Goal: Transaction & Acquisition: Purchase product/service

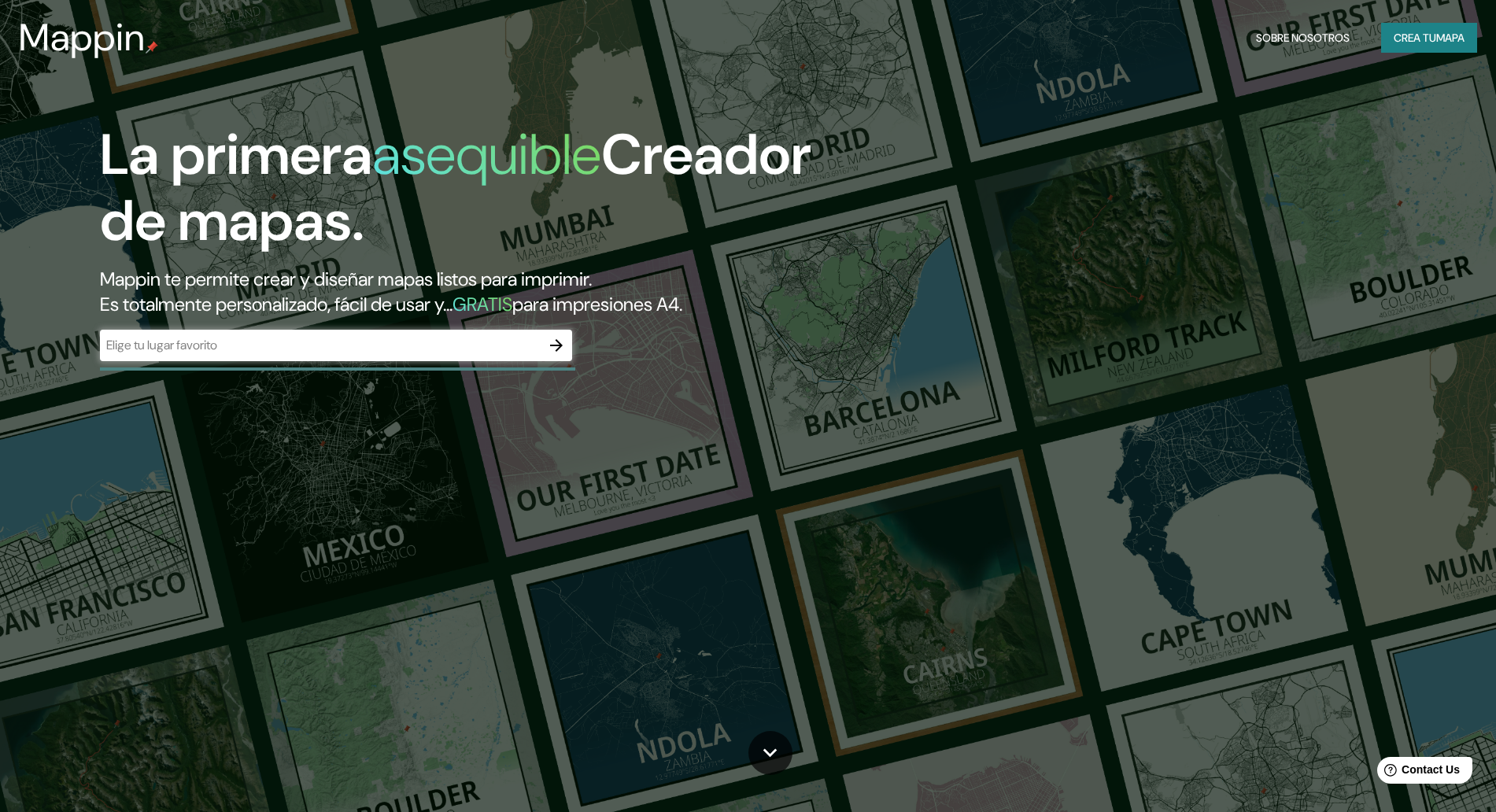
click at [329, 333] on div "​" at bounding box center [335, 346] width 472 height 32
type input "BARRIO [GEOGRAPHIC_DATA] cordoba capital"
click at [562, 348] on icon "button" at bounding box center [557, 346] width 19 height 19
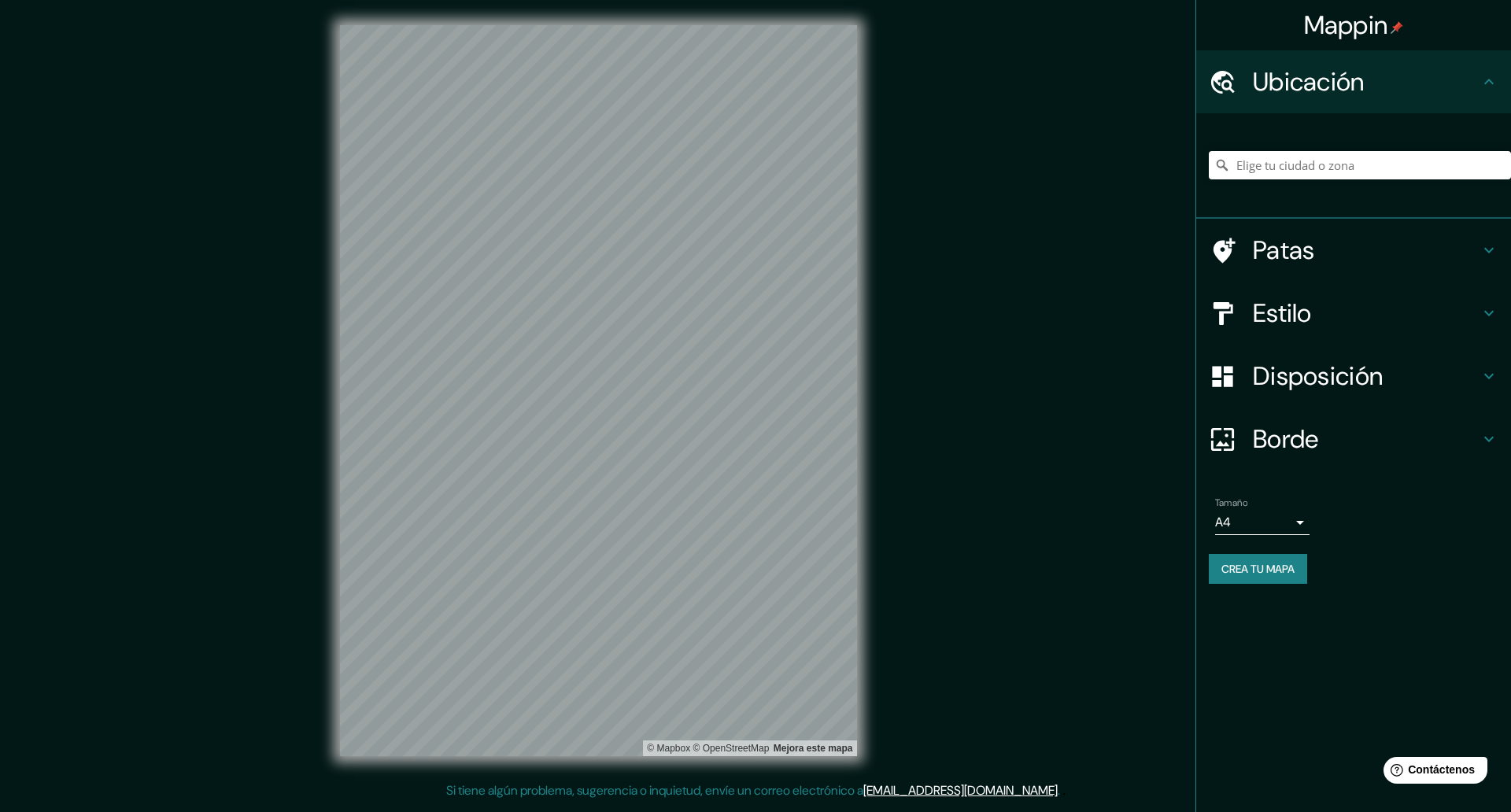
click at [1401, 297] on h4 "Estilo" at bounding box center [1366, 313] width 227 height 32
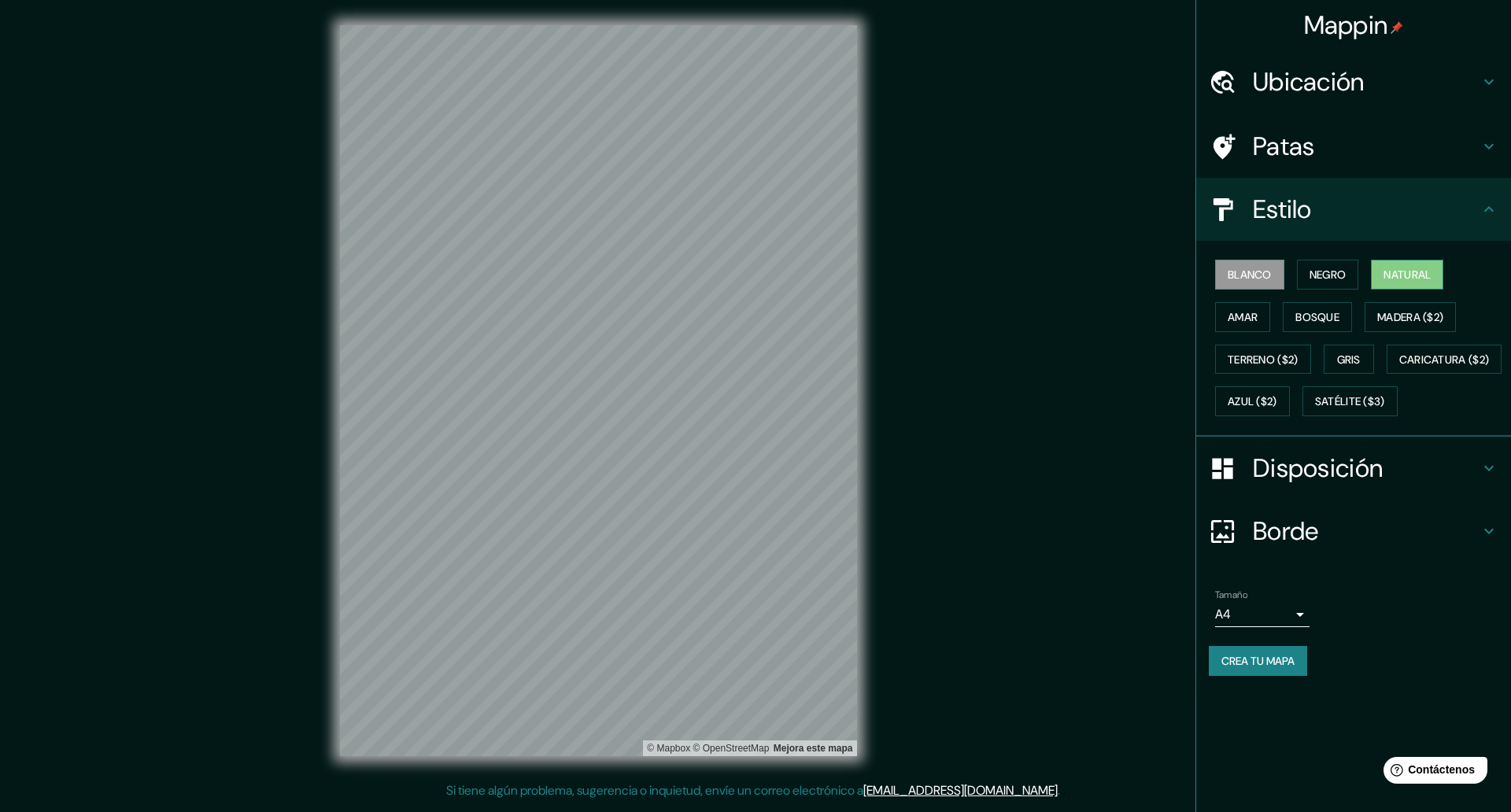
click at [1400, 273] on font "Natural" at bounding box center [1407, 274] width 47 height 14
click at [1243, 312] on font "Amar" at bounding box center [1243, 317] width 30 height 14
click at [1418, 269] on font "Natural" at bounding box center [1407, 274] width 47 height 14
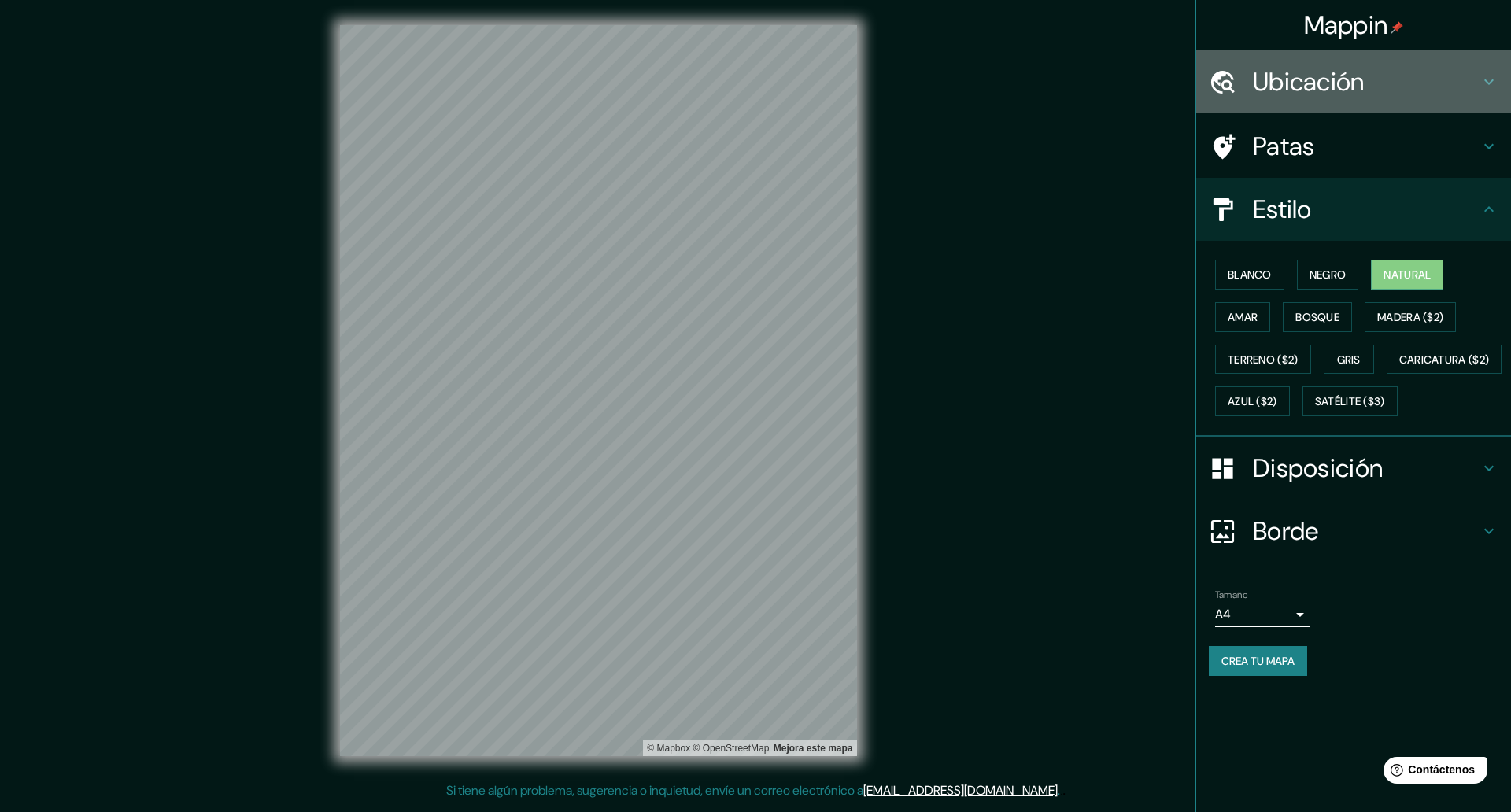
drag, startPoint x: 1310, startPoint y: 84, endPoint x: 1301, endPoint y: 87, distance: 9.5
click at [1309, 84] on font "Ubicación" at bounding box center [1309, 82] width 111 height 33
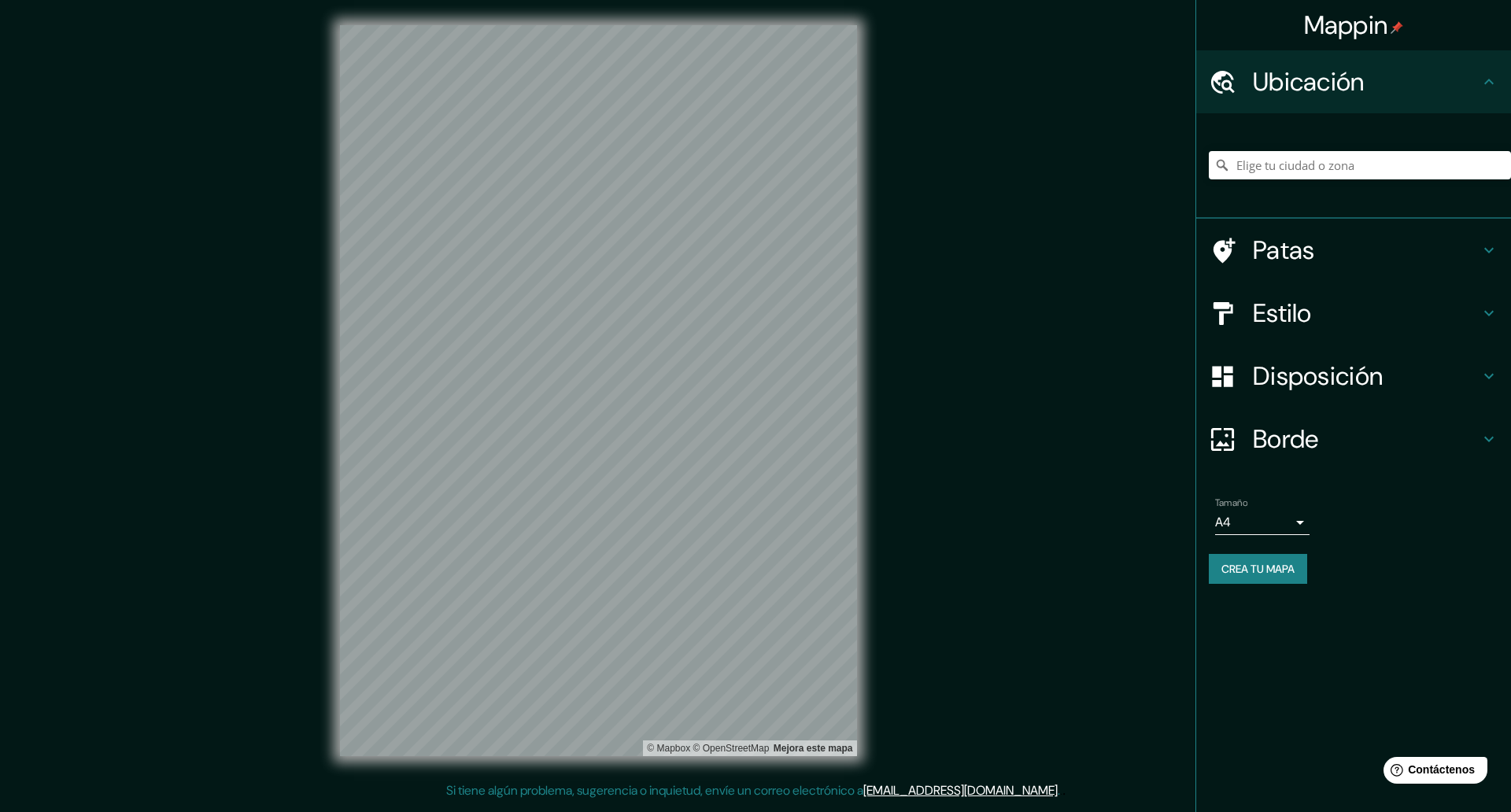
click at [1324, 264] on h4 "Patas" at bounding box center [1366, 251] width 227 height 32
